Goal: Transaction & Acquisition: Purchase product/service

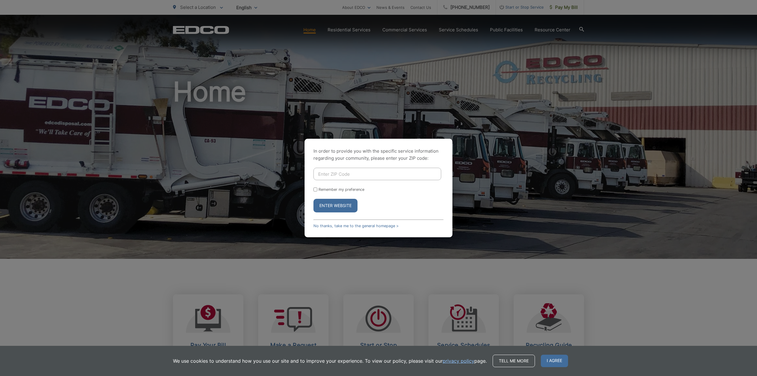
click at [356, 172] on input "Enter ZIP Code" at bounding box center [378, 174] width 128 height 12
type input "92126"
click at [318, 189] on div "Remember my preference" at bounding box center [379, 189] width 130 height 4
click at [312, 188] on div "In order to provide you with the specific service information regarding your co…" at bounding box center [379, 188] width 148 height 99
click at [314, 189] on input "Remember my preference" at bounding box center [316, 190] width 4 height 4
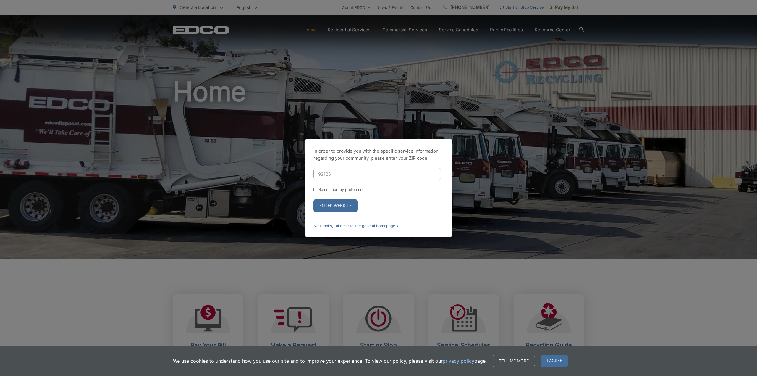
checkbox input "true"
click at [329, 201] on button "Enter Website" at bounding box center [336, 206] width 44 height 14
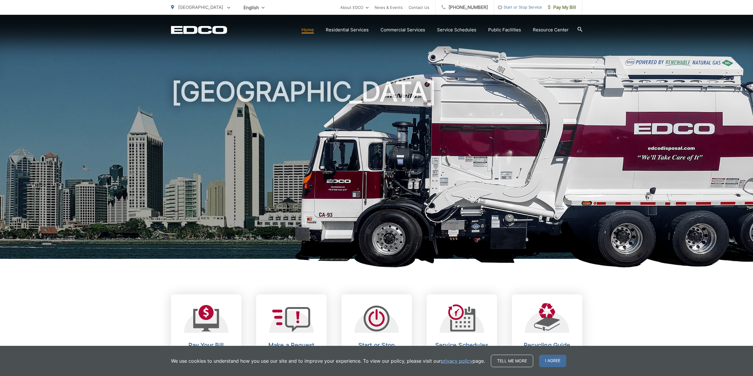
click at [524, 9] on span "Start or Stop Service" at bounding box center [518, 7] width 48 height 7
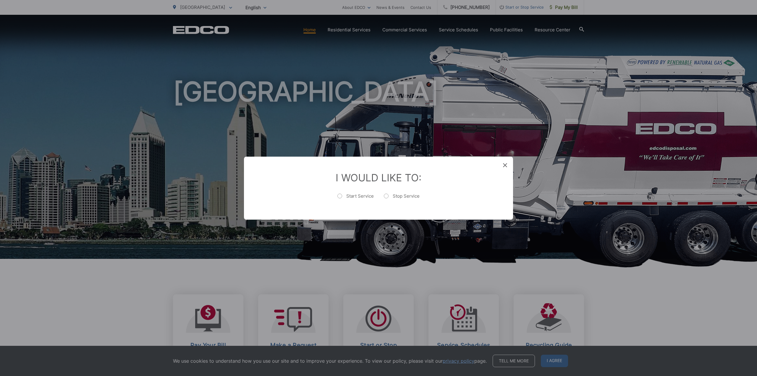
click at [345, 195] on label "Start Service" at bounding box center [356, 199] width 36 height 12
radio input "true"
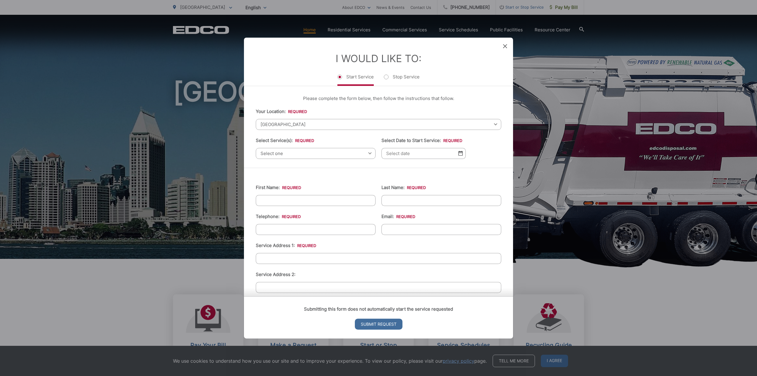
click at [504, 44] on icon at bounding box center [505, 46] width 4 height 4
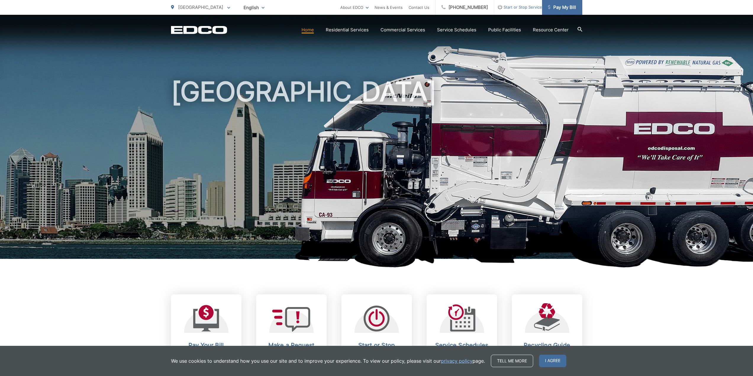
click at [557, 9] on span "Pay My Bill" at bounding box center [562, 7] width 28 height 7
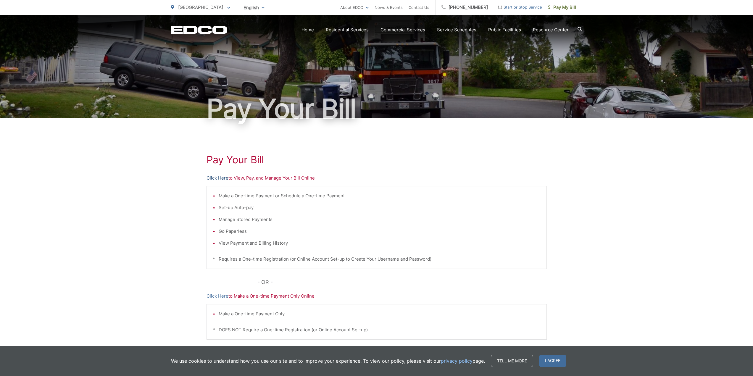
click at [221, 179] on link "Click Here" at bounding box center [217, 178] width 22 height 7
